Goal: Obtain resource: Obtain resource

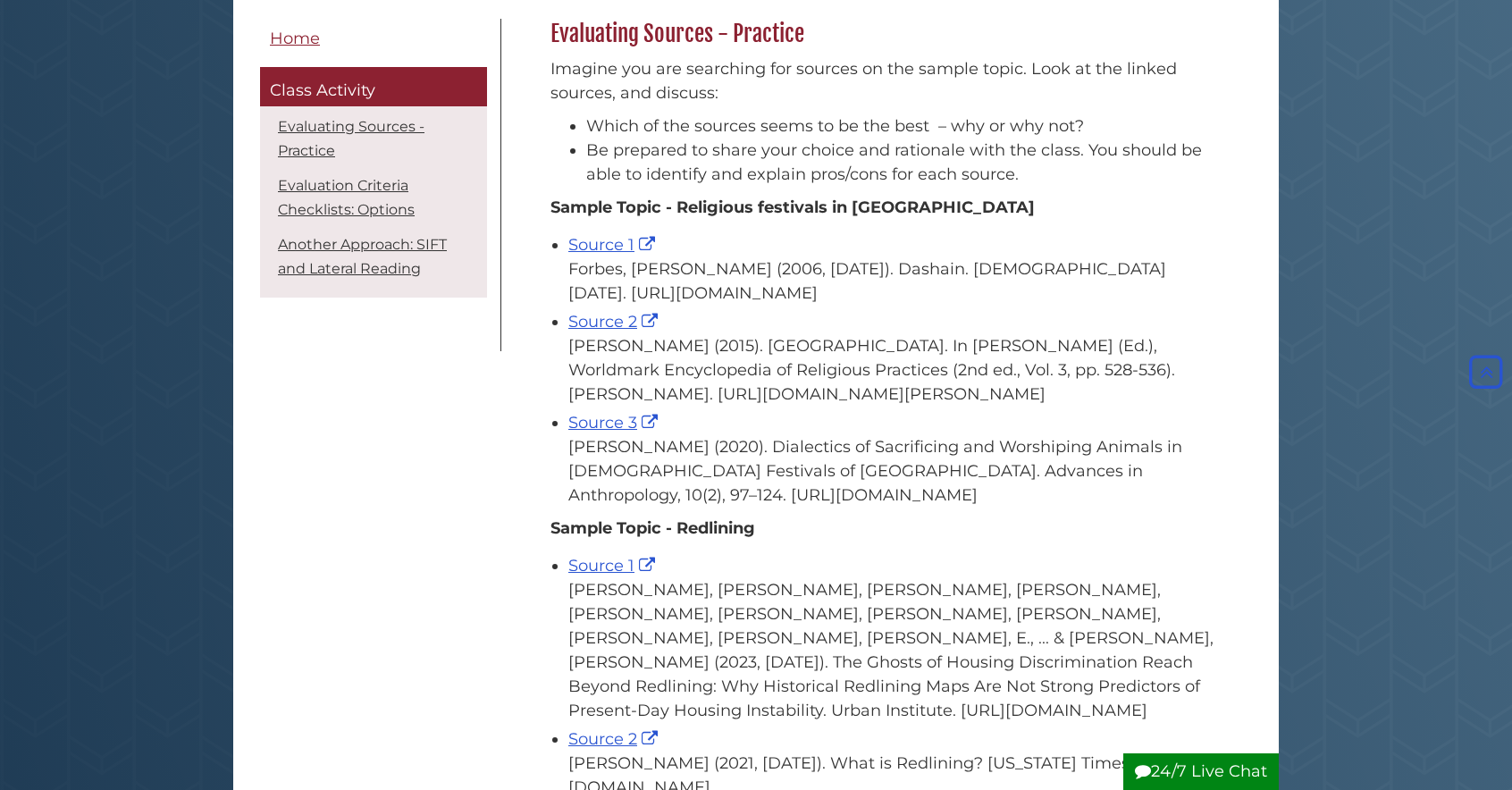
scroll to position [287, 0]
click at [604, 236] on link "Source 1" at bounding box center [613, 246] width 91 height 20
click at [613, 333] on link "Source 2" at bounding box center [615, 323] width 94 height 20
click at [582, 434] on link "Source 3" at bounding box center [615, 424] width 94 height 20
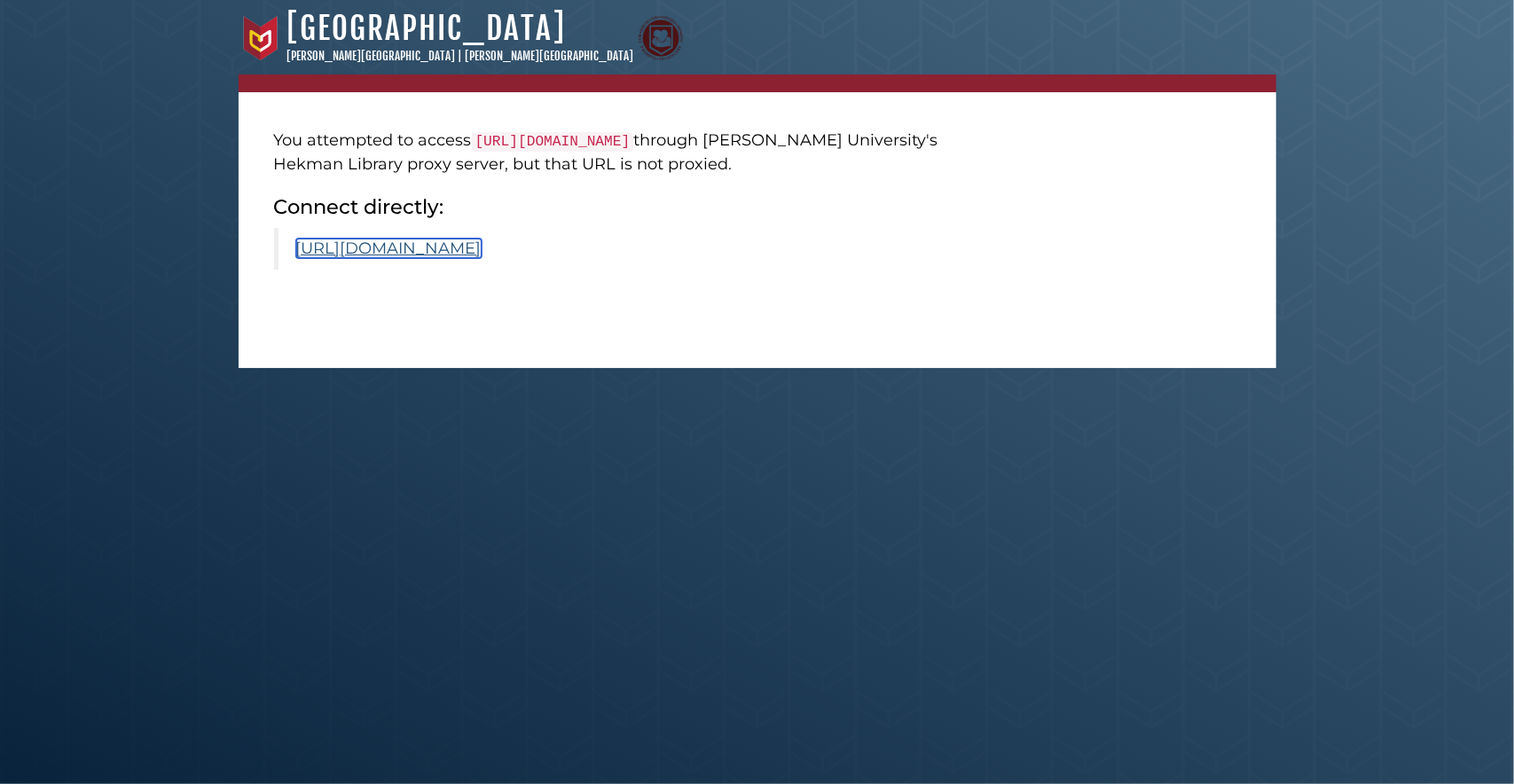
click at [481, 244] on link "[URL][DOMAIN_NAME]" at bounding box center [388, 248] width 185 height 20
